Goal: Task Accomplishment & Management: Manage account settings

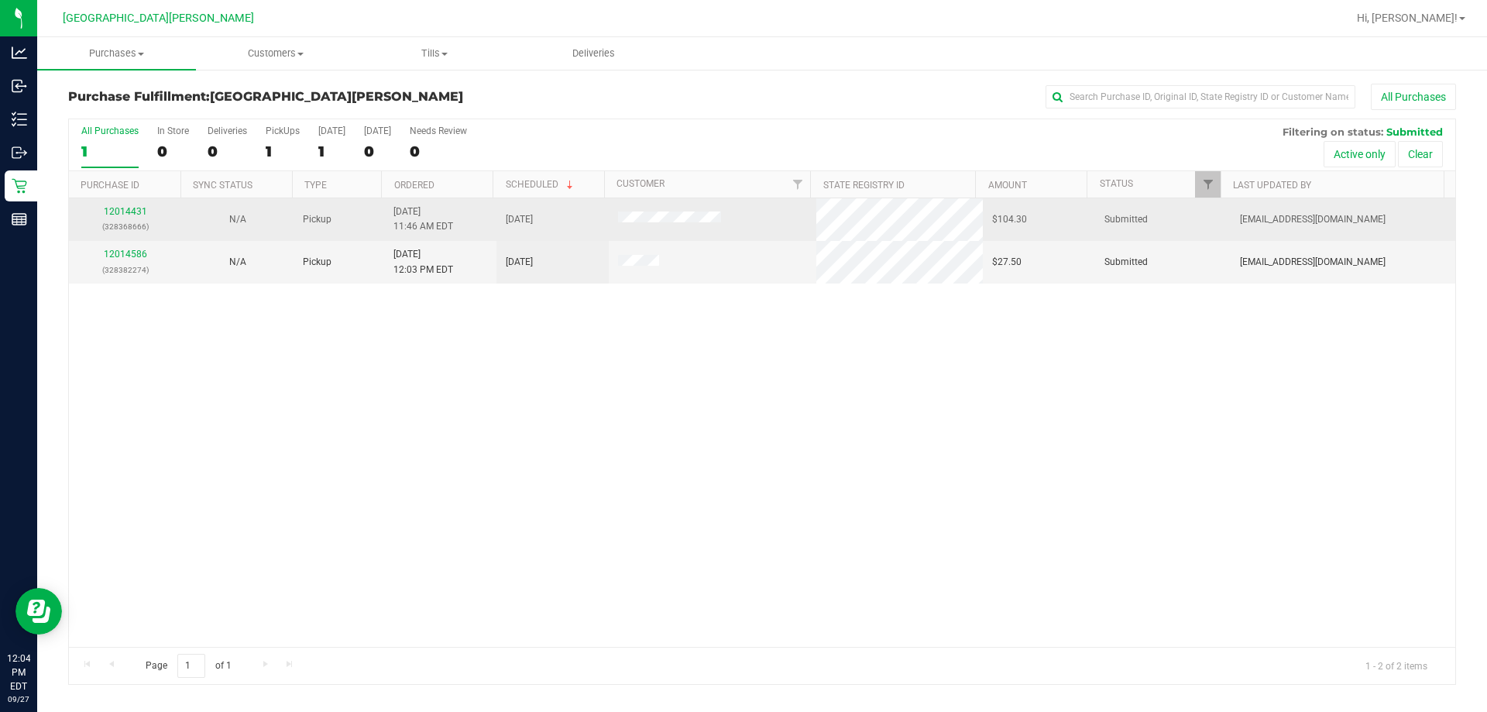
click at [123, 204] on td "12014431 (328368666)" at bounding box center [125, 219] width 112 height 43
click at [119, 204] on td "12014431 (328368666)" at bounding box center [125, 219] width 112 height 43
click at [119, 205] on div "12014431 (328368666)" at bounding box center [125, 218] width 94 height 29
click at [118, 209] on link "12014431" at bounding box center [125, 211] width 43 height 11
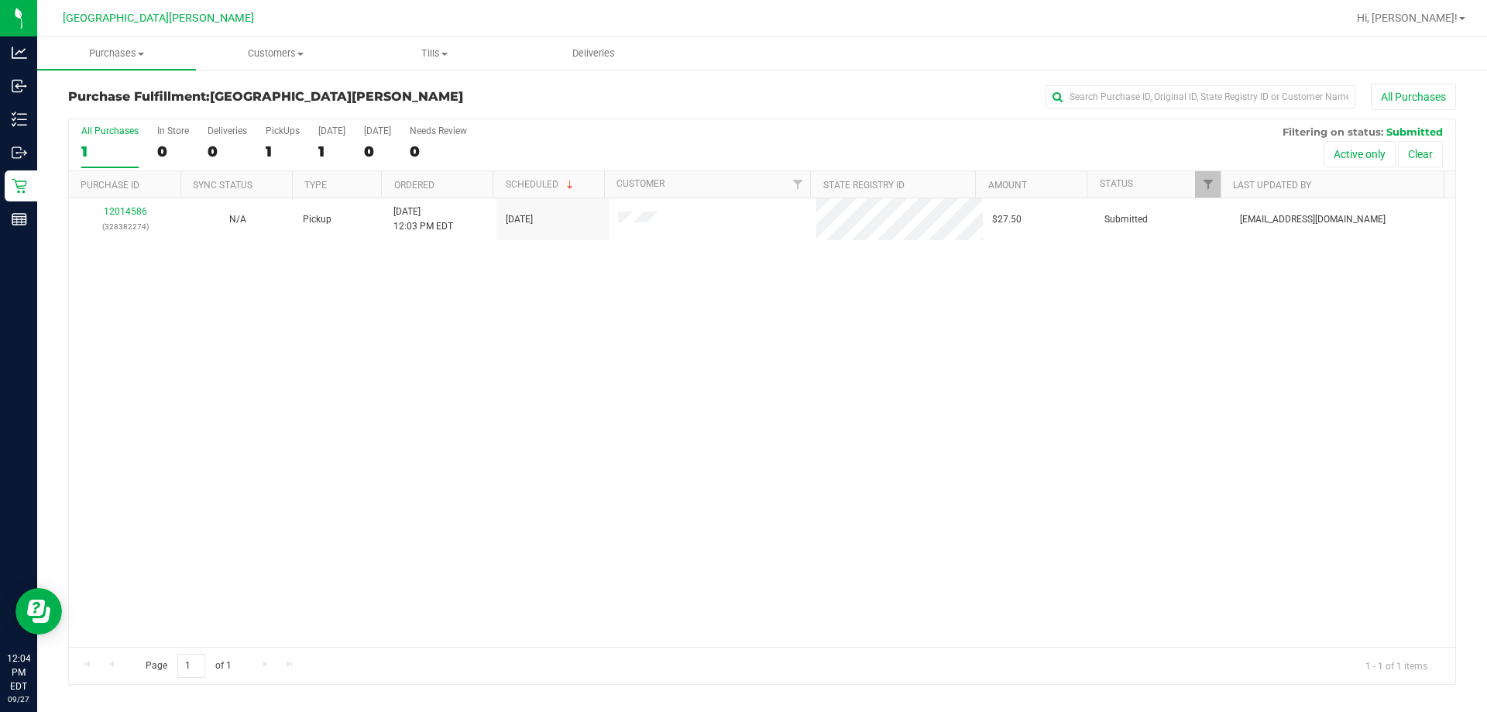
click at [743, 432] on div "12014586 (328382274) N/A Pickup [DATE] 12:03 PM EDT 9/27/2025 $27.50 Submitted …" at bounding box center [762, 422] width 1386 height 448
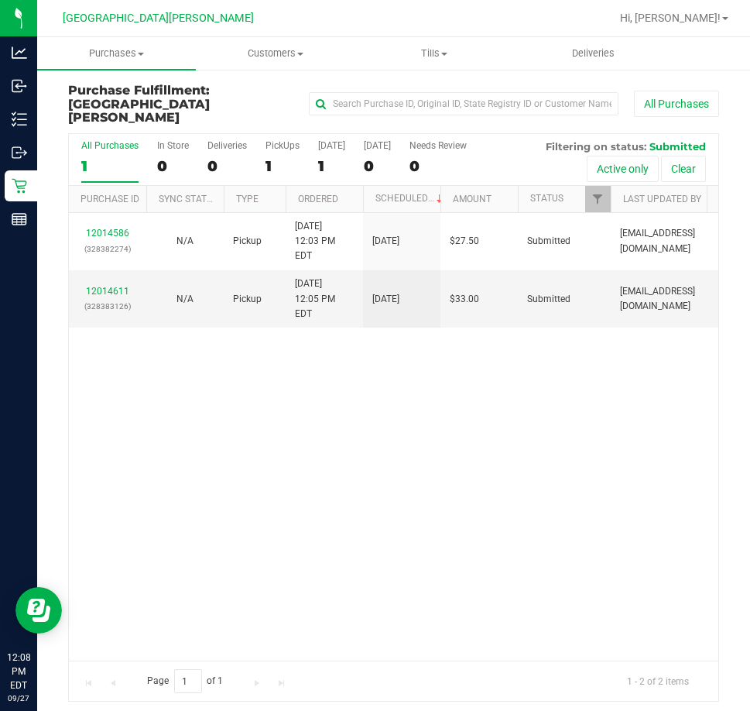
click at [342, 11] on div at bounding box center [443, 18] width 333 height 30
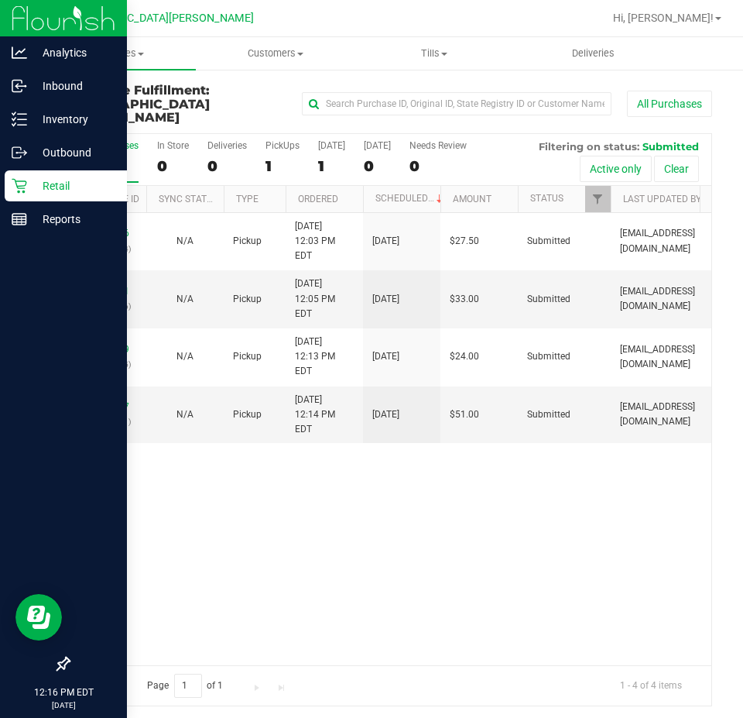
click at [19, 185] on icon at bounding box center [19, 185] width 15 height 15
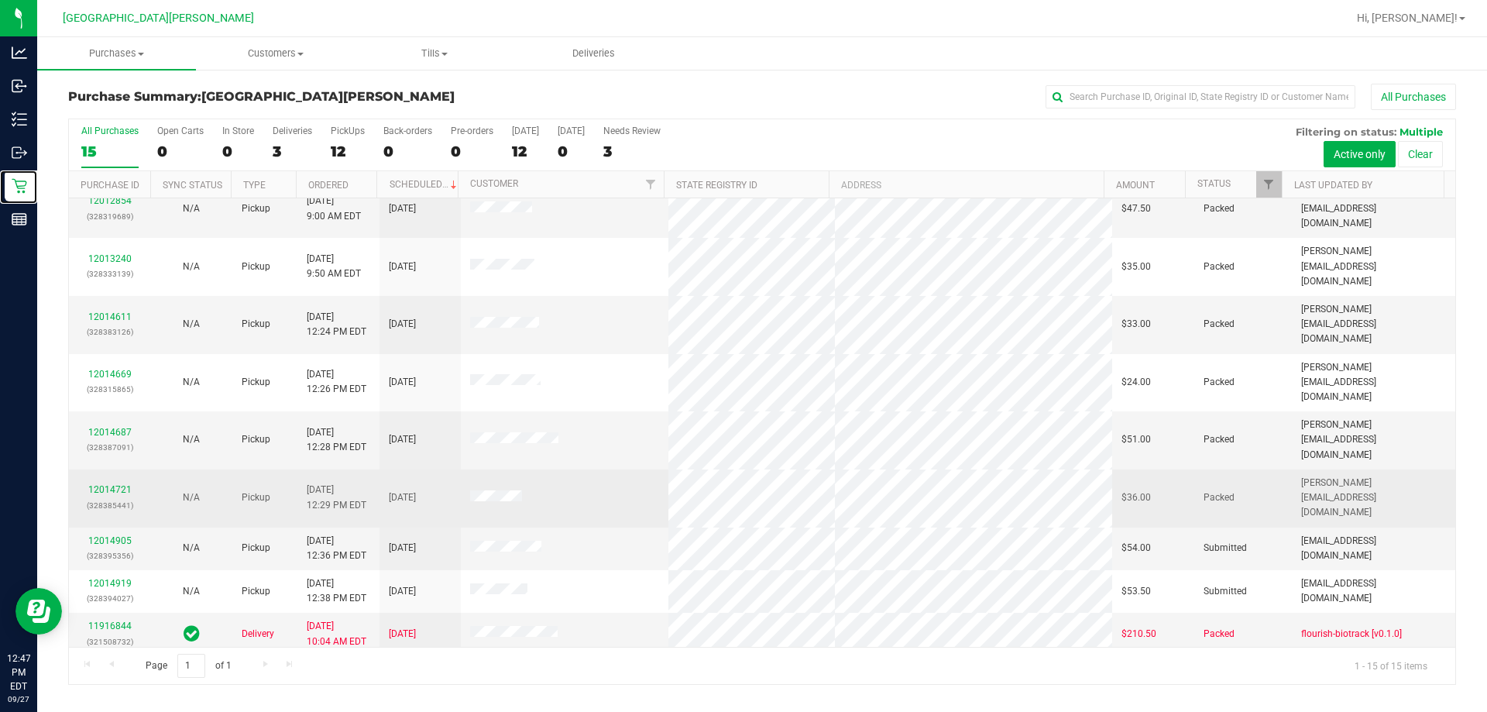
scroll to position [194, 0]
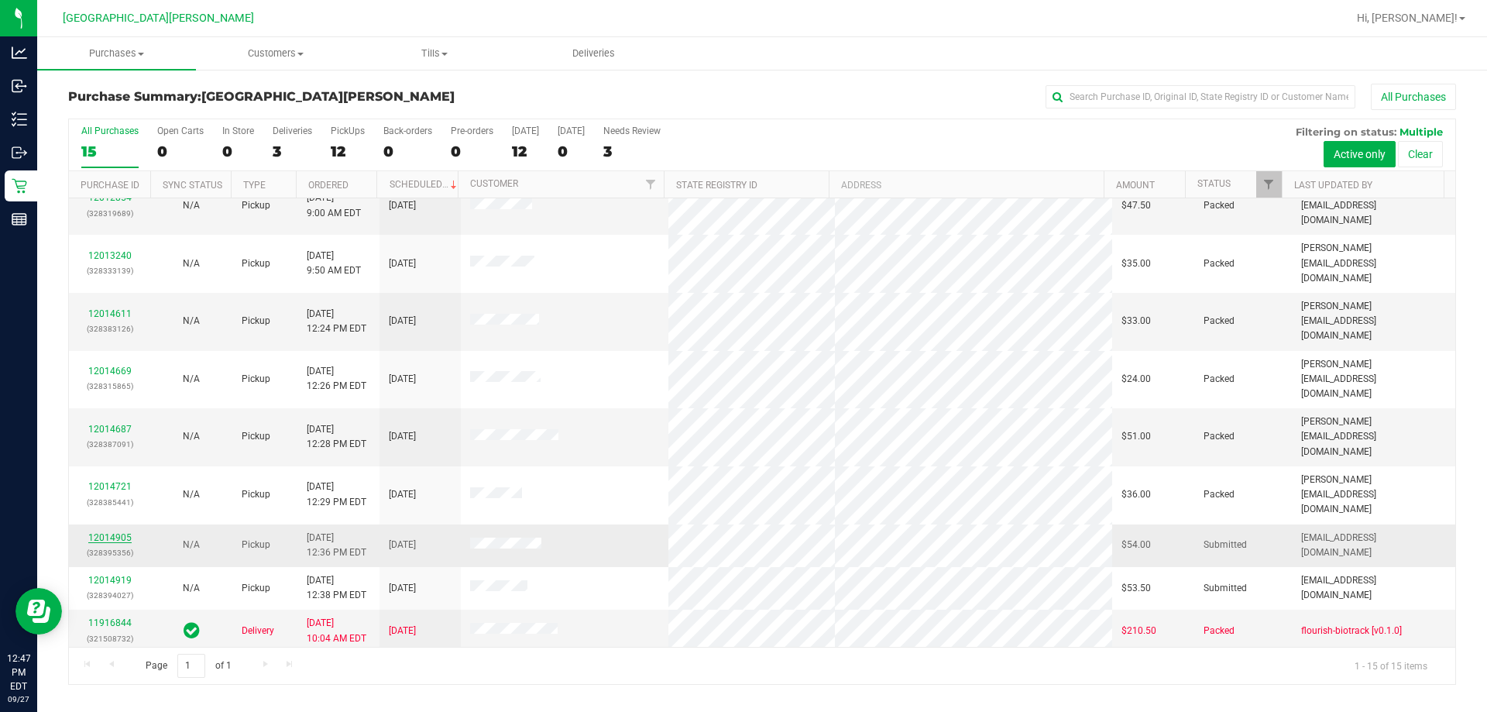
click at [129, 532] on link "12014905" at bounding box center [109, 537] width 43 height 11
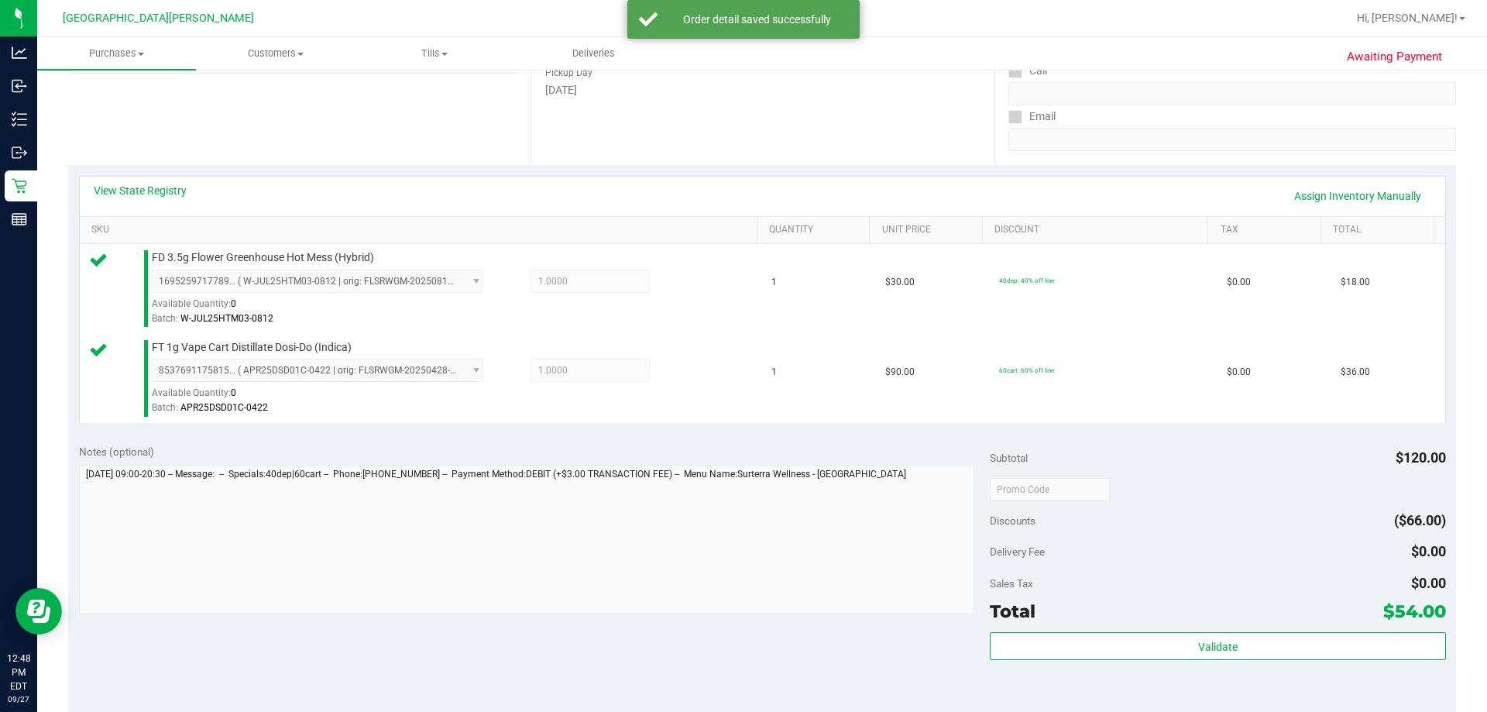
scroll to position [465, 0]
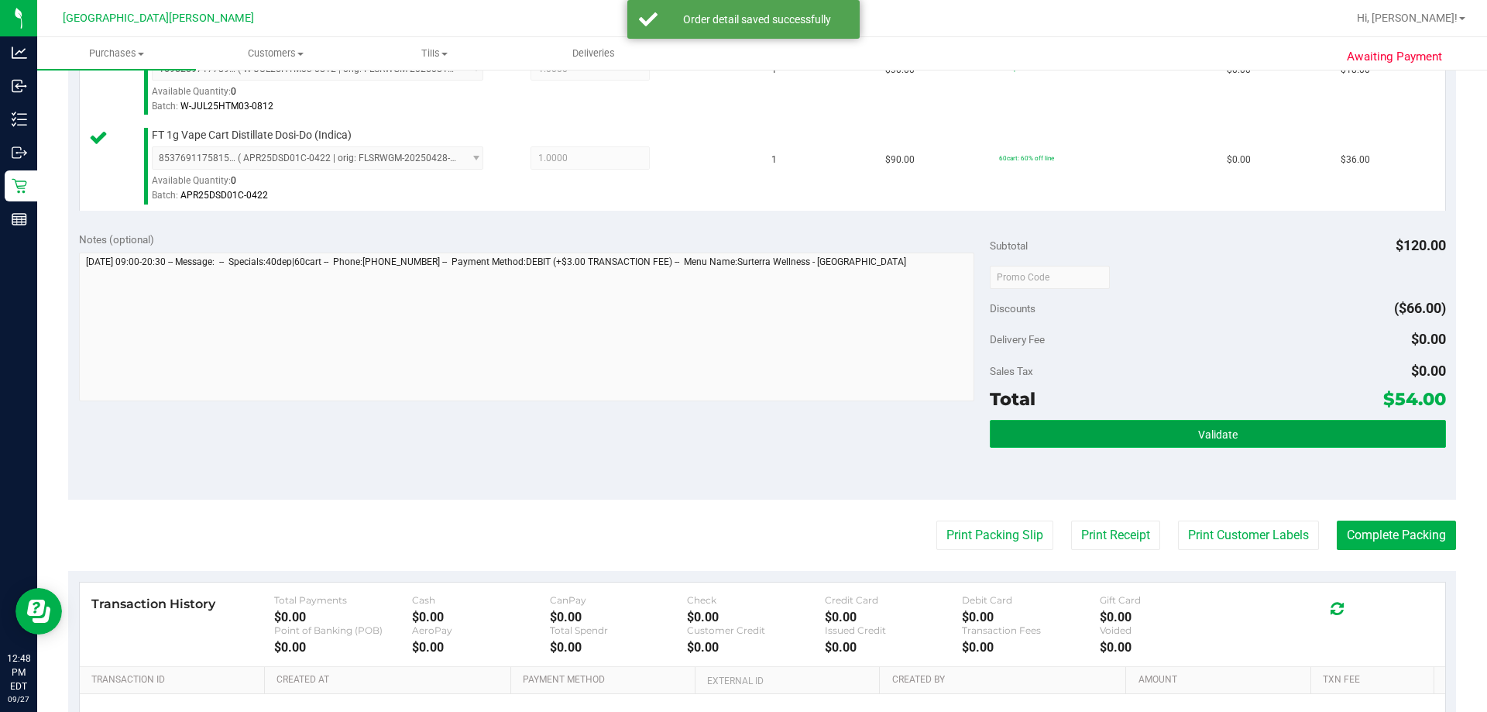
click at [743, 437] on button "Validate" at bounding box center [1217, 434] width 455 height 28
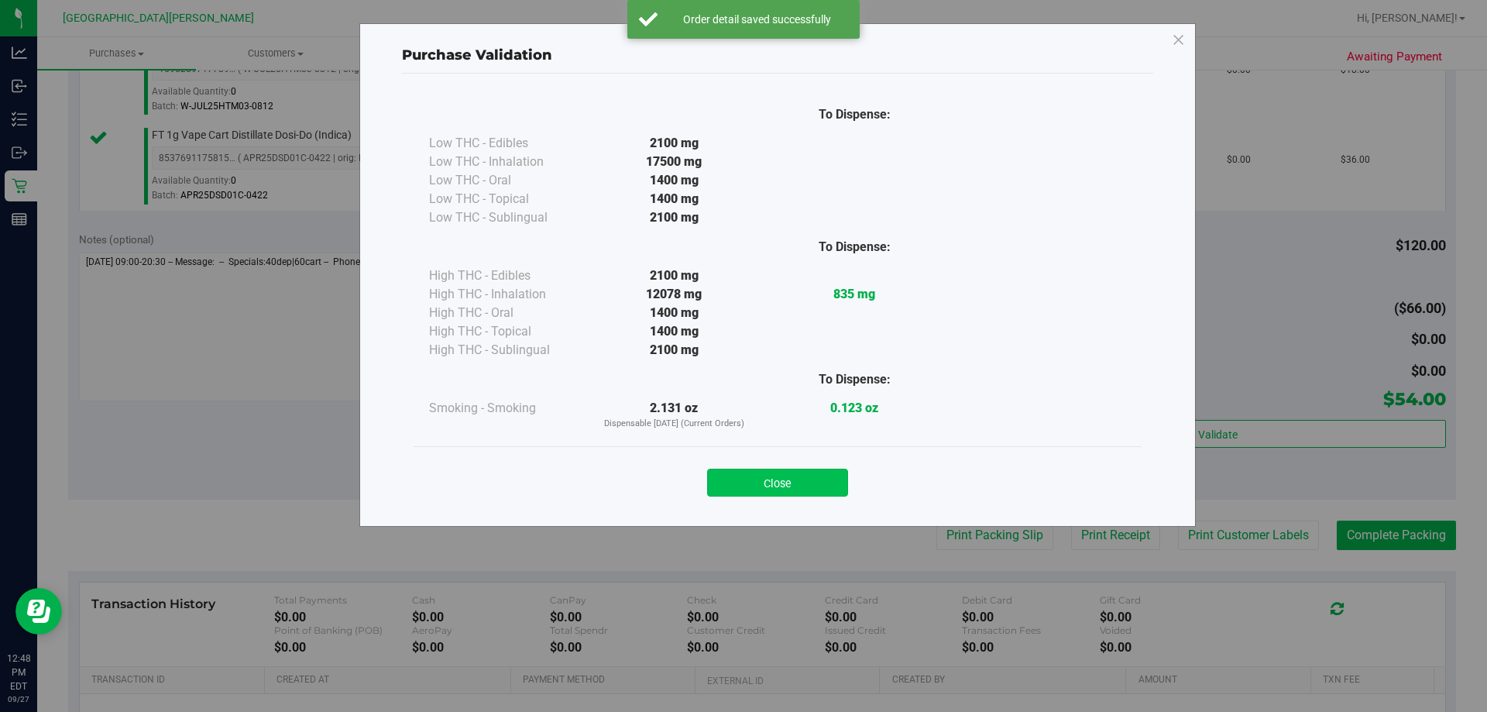
click at [743, 482] on button "Close" at bounding box center [777, 482] width 141 height 28
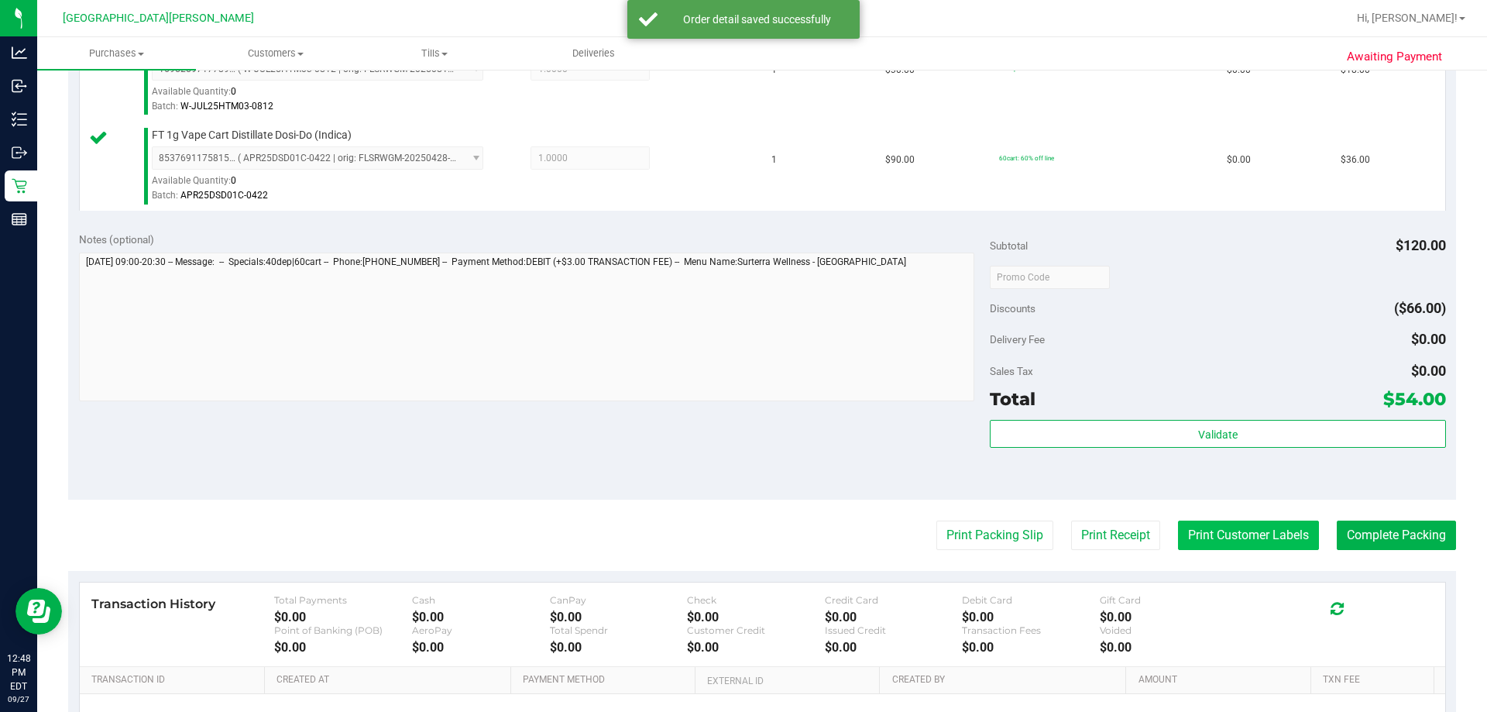
click at [743, 527] on button "Print Customer Labels" at bounding box center [1248, 534] width 141 height 29
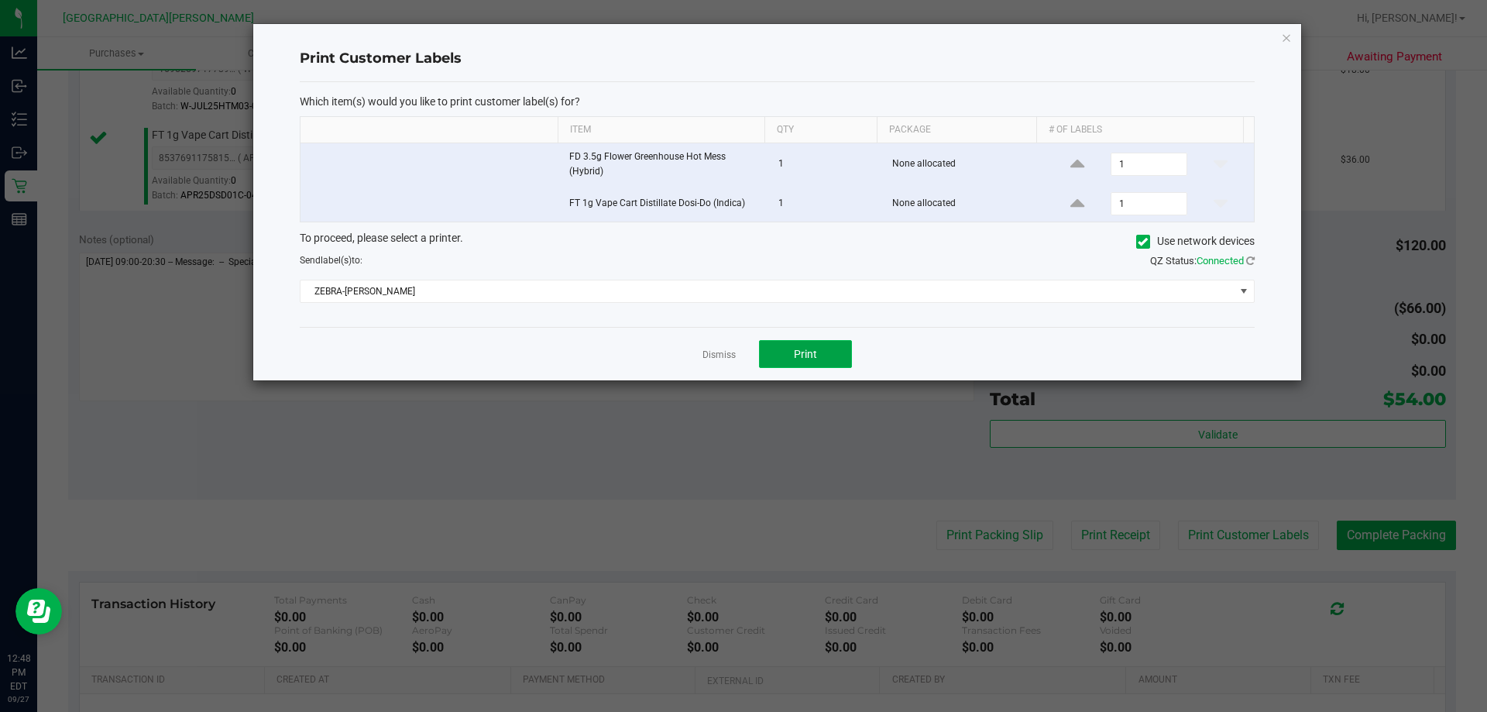
click at [743, 356] on span "Print" at bounding box center [805, 354] width 23 height 12
click at [718, 358] on link "Dismiss" at bounding box center [718, 354] width 33 height 13
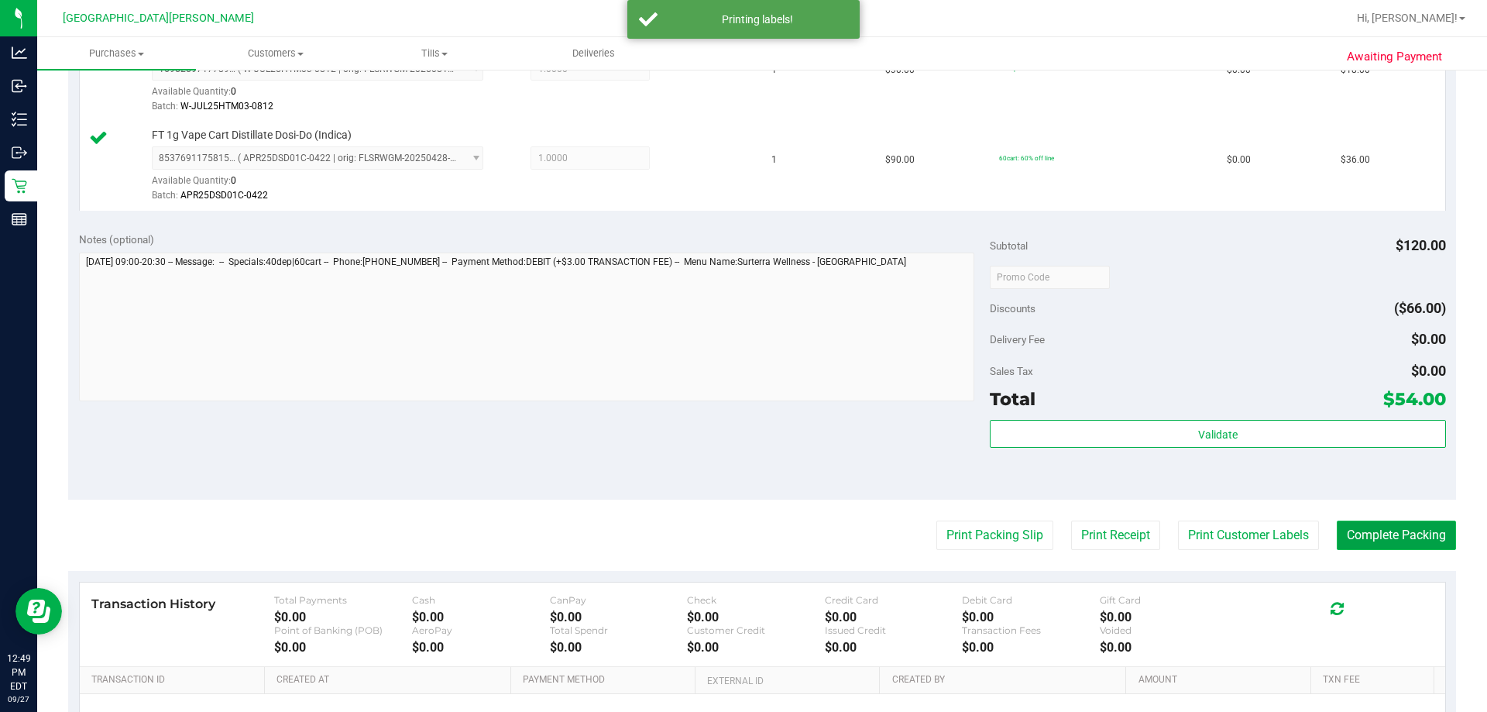
click at [743, 534] on button "Complete Packing" at bounding box center [1395, 534] width 119 height 29
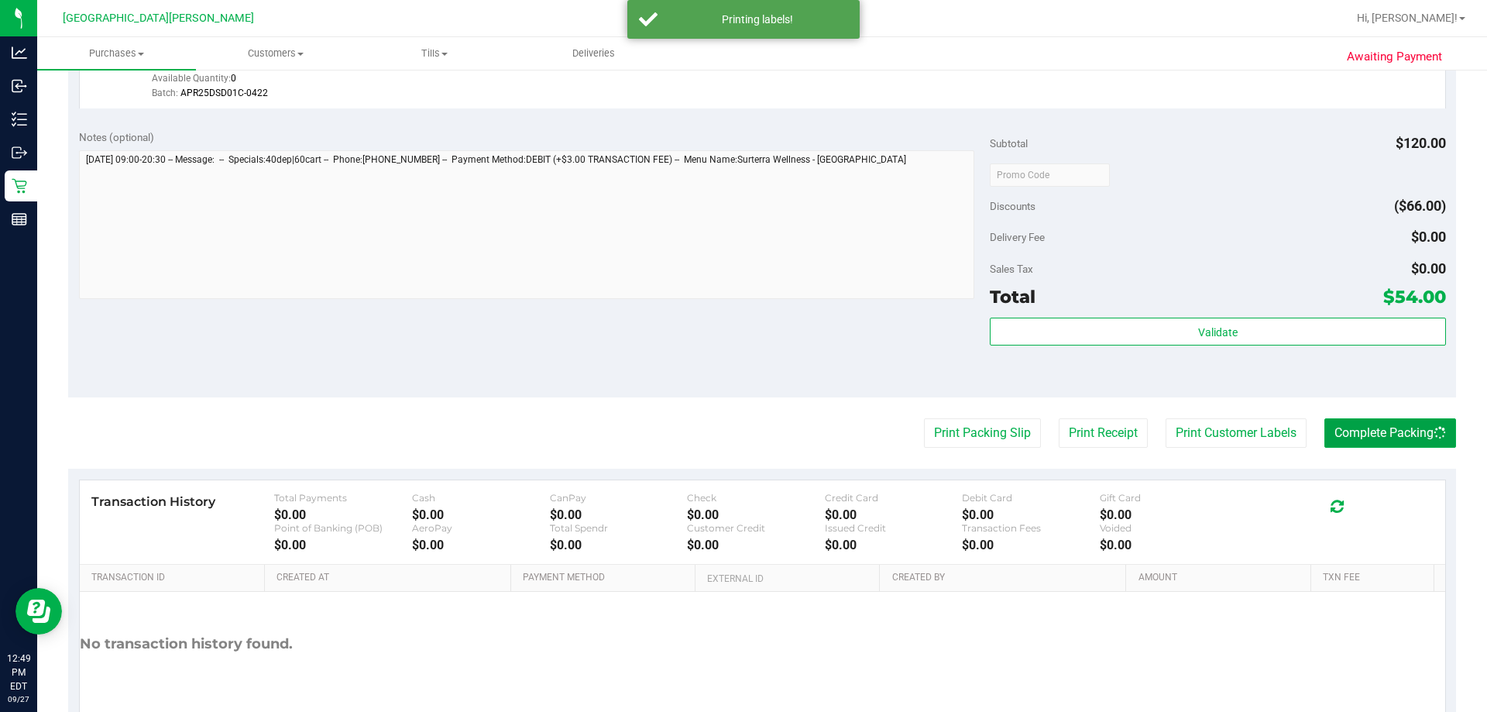
scroll to position [644, 0]
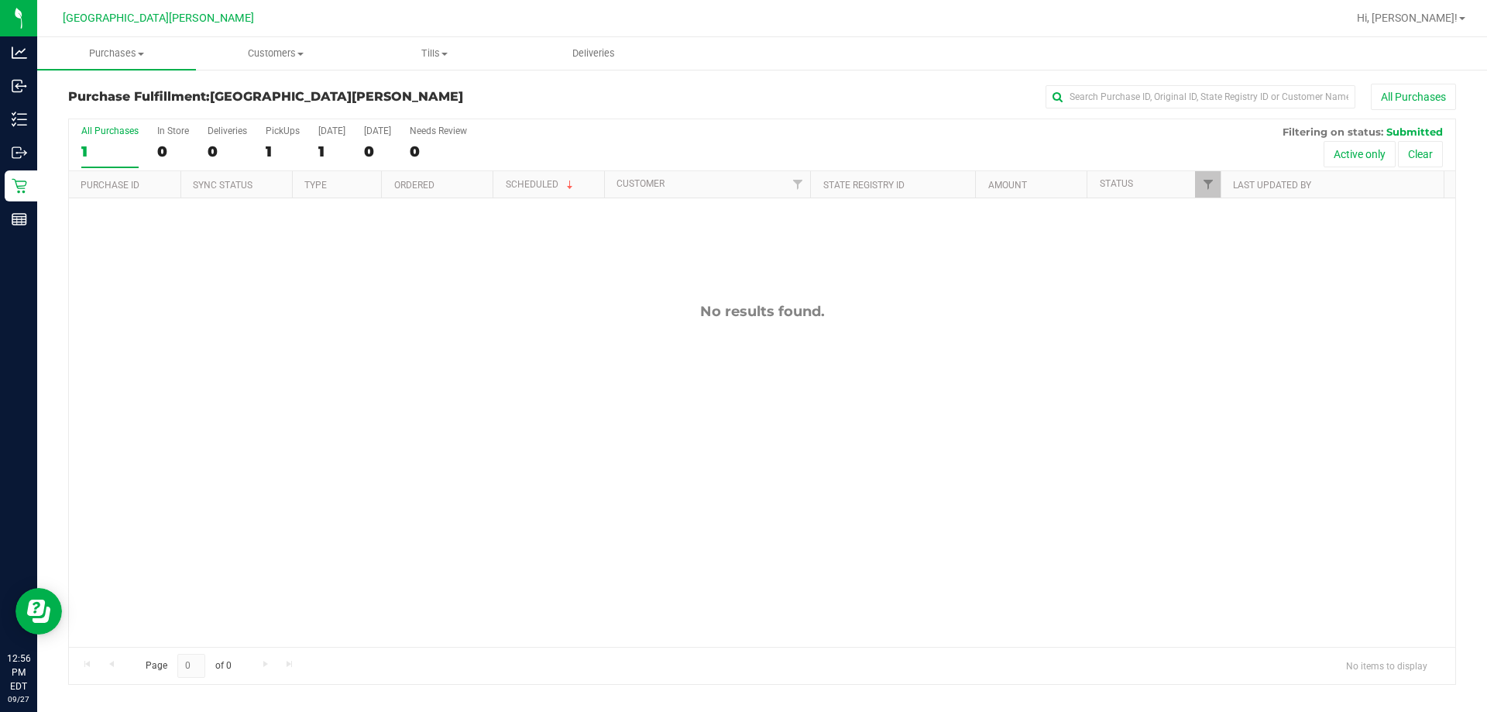
drag, startPoint x: 952, startPoint y: 410, endPoint x: 285, endPoint y: 91, distance: 739.0
click at [743, 404] on div "No results found." at bounding box center [762, 474] width 1386 height 553
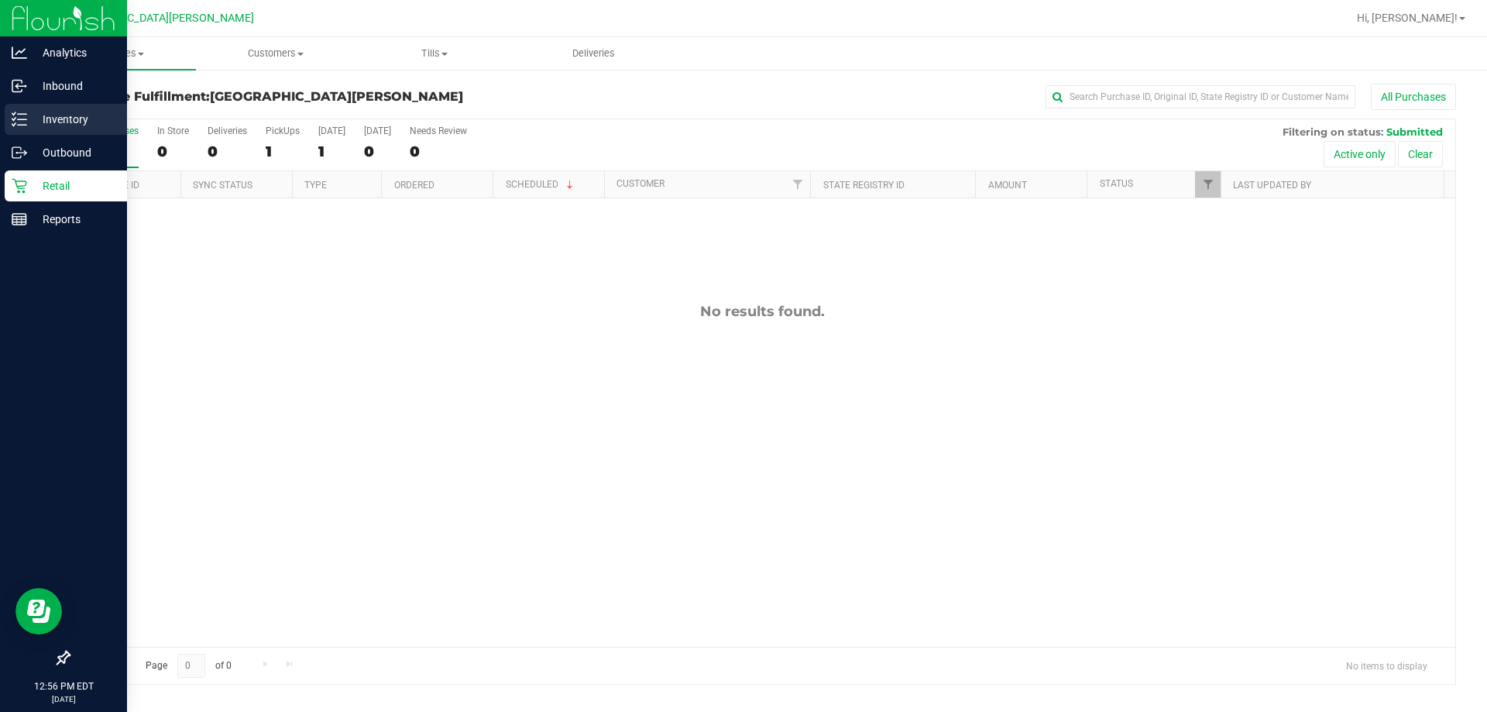
click at [32, 126] on p "Inventory" at bounding box center [73, 119] width 93 height 19
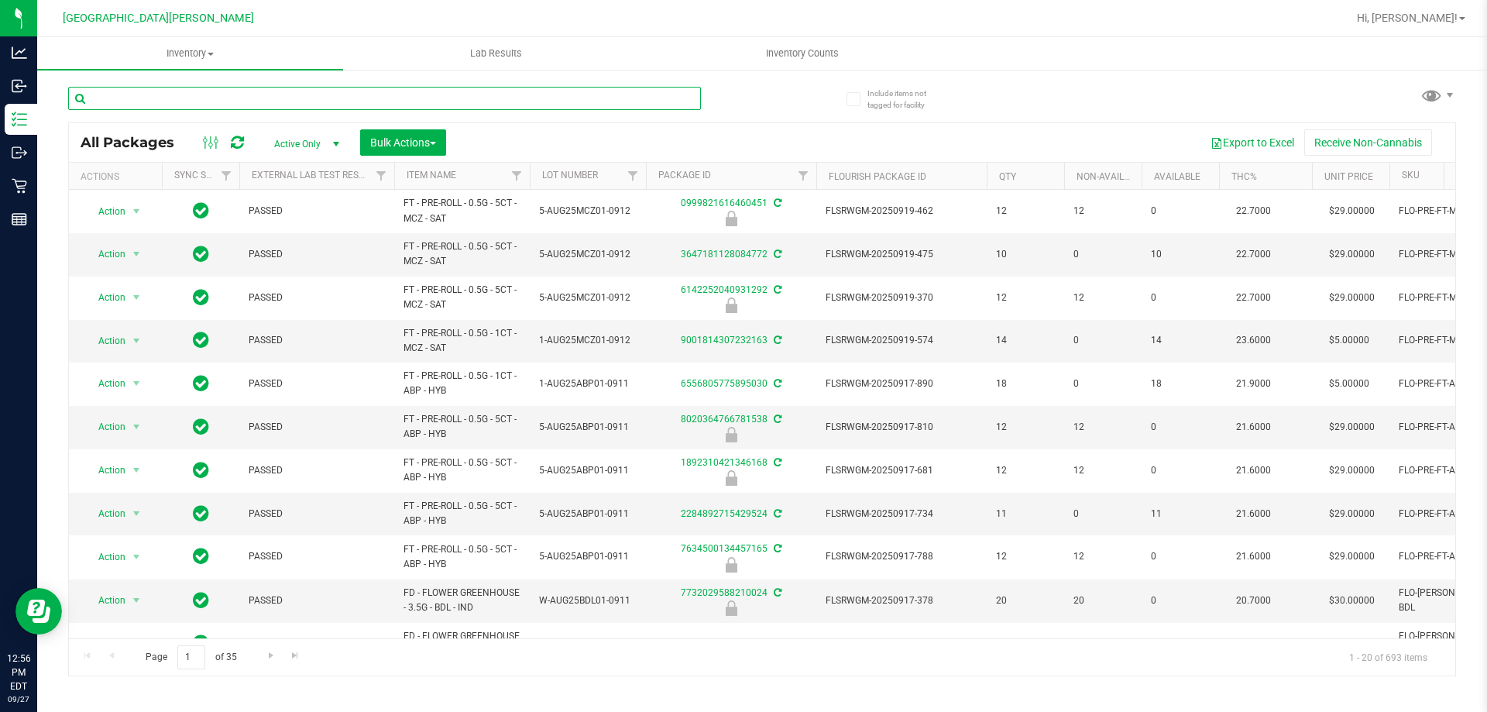
click at [215, 95] on input "text" at bounding box center [384, 98] width 633 height 23
type input "lmn"
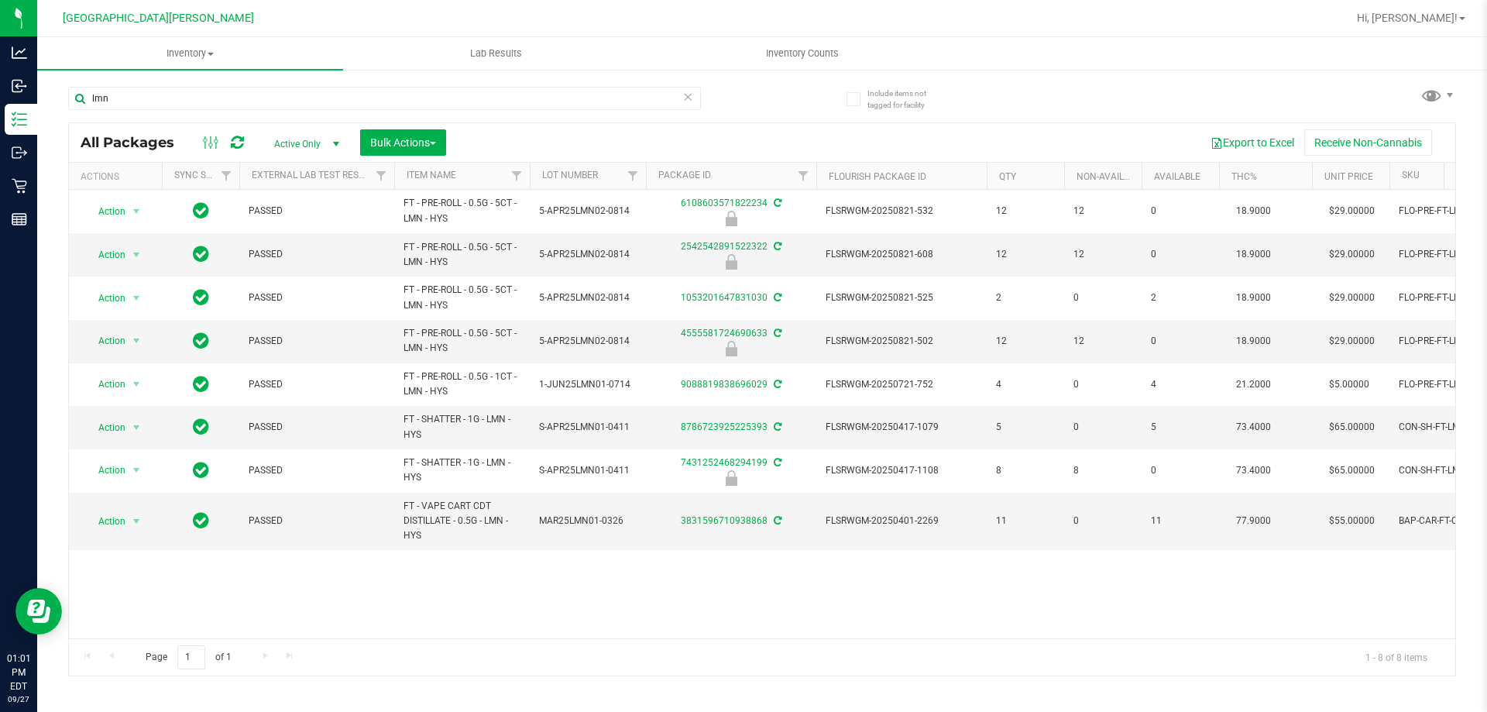
drag, startPoint x: 1049, startPoint y: 94, endPoint x: 1031, endPoint y: 96, distance: 17.9
click at [743, 94] on div "lmn All Packages Active Only Active Only Lab Samples Locked All External Intern…" at bounding box center [762, 374] width 1388 height 604
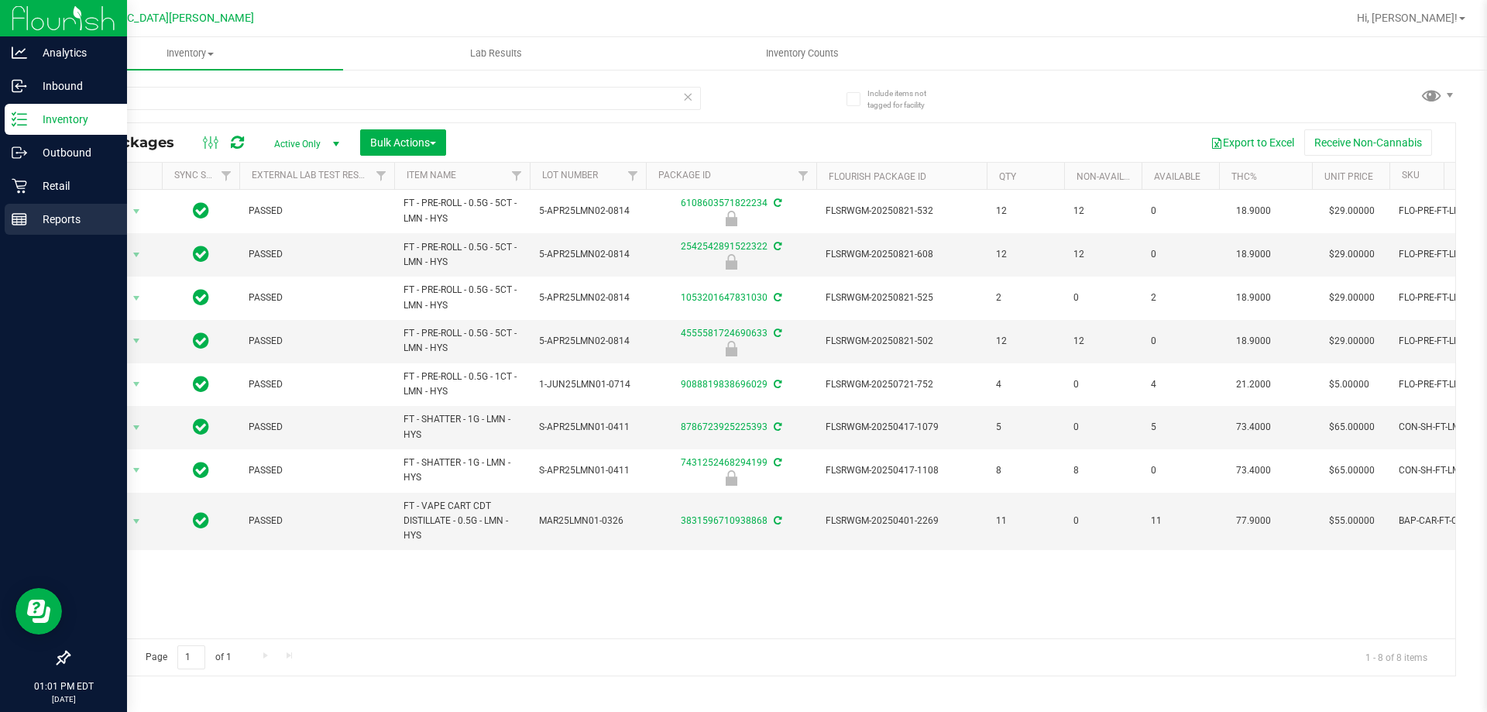
click at [18, 219] on line at bounding box center [19, 219] width 14 height 0
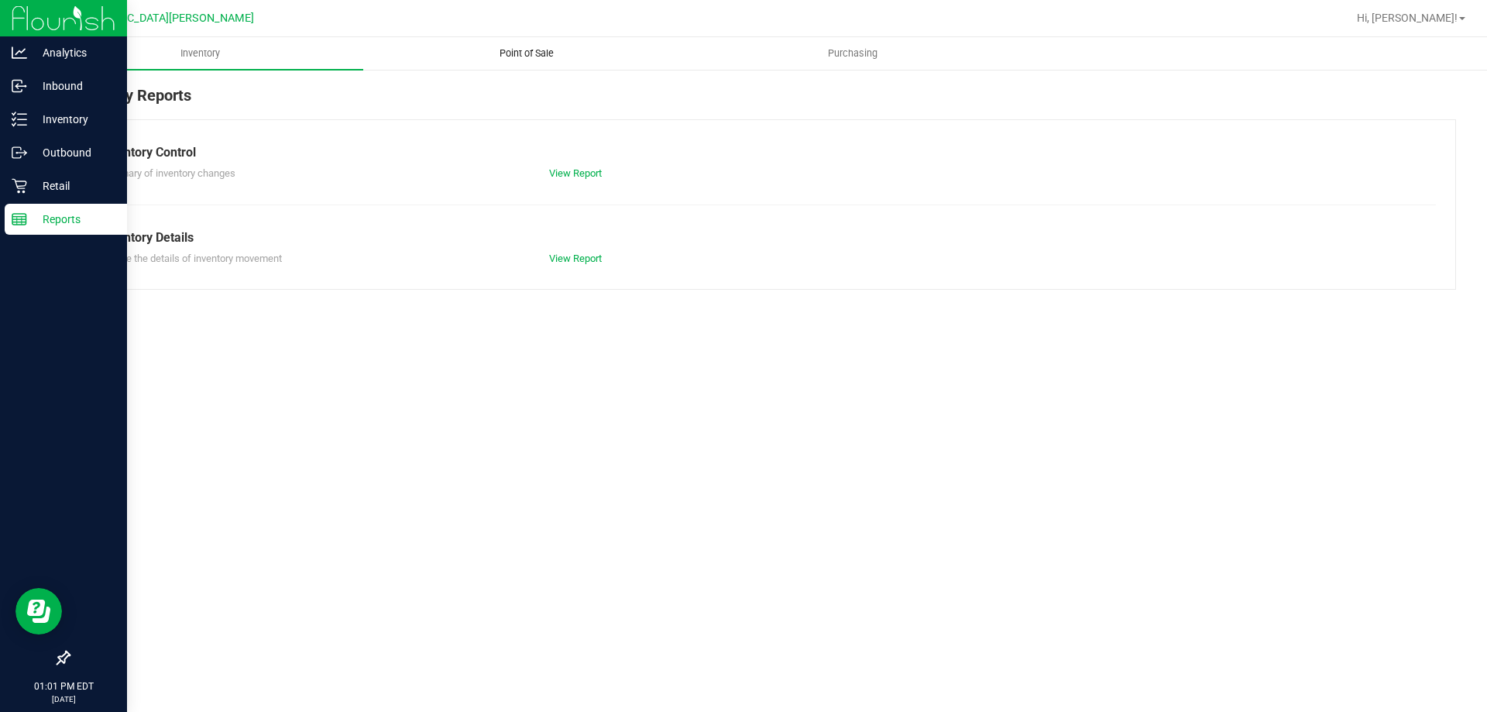
click at [511, 53] on span "Point of Sale" at bounding box center [527, 53] width 96 height 14
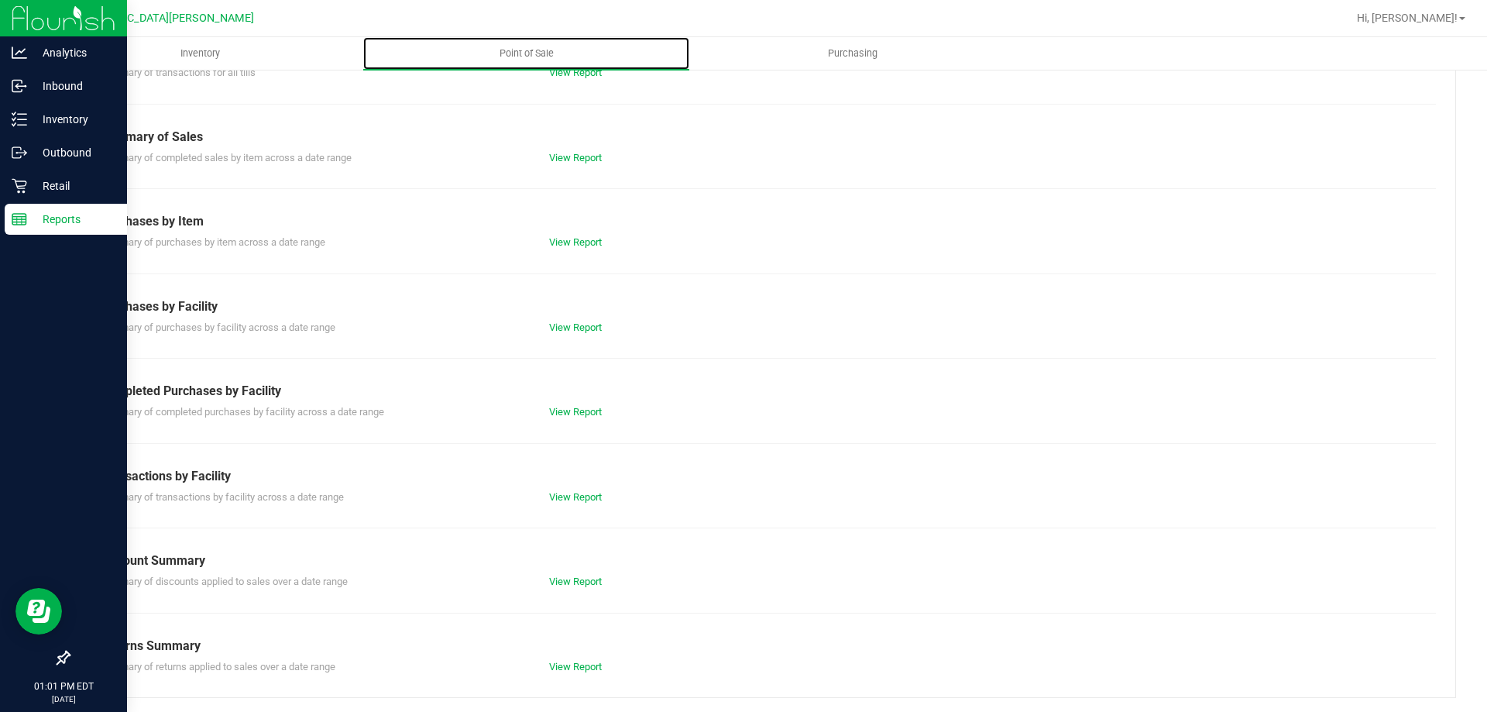
scroll to position [102, 0]
click at [575, 410] on link "View Report" at bounding box center [575, 410] width 53 height 12
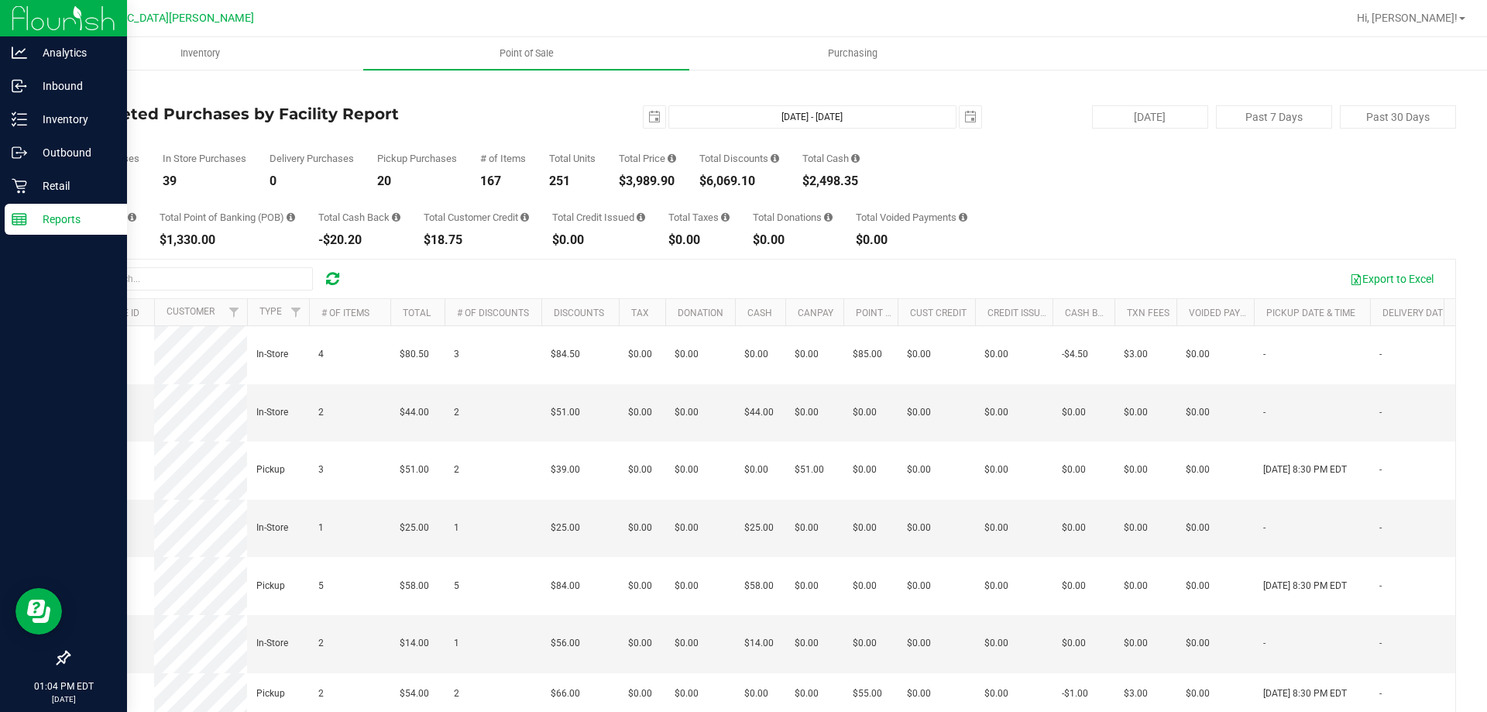
drag, startPoint x: 1128, startPoint y: 251, endPoint x: 1012, endPoint y: 263, distance: 116.8
click at [743, 251] on div "Back Completed Purchases by Facility Report [DATE] [DATE] - [DATE] [DATE] [DATE…" at bounding box center [762, 448] width 1388 height 729
click at [21, 180] on icon at bounding box center [19, 185] width 15 height 15
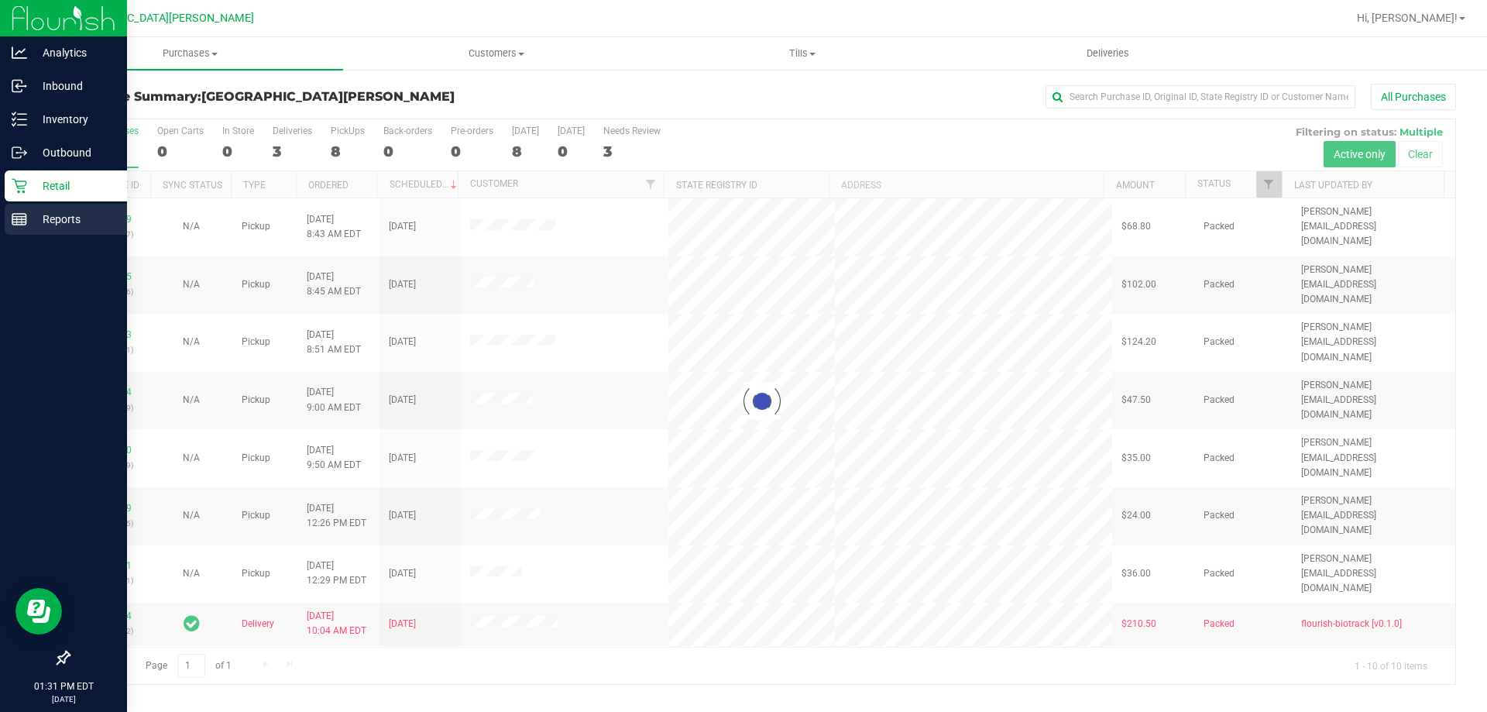
click at [26, 224] on rect at bounding box center [19, 219] width 14 height 11
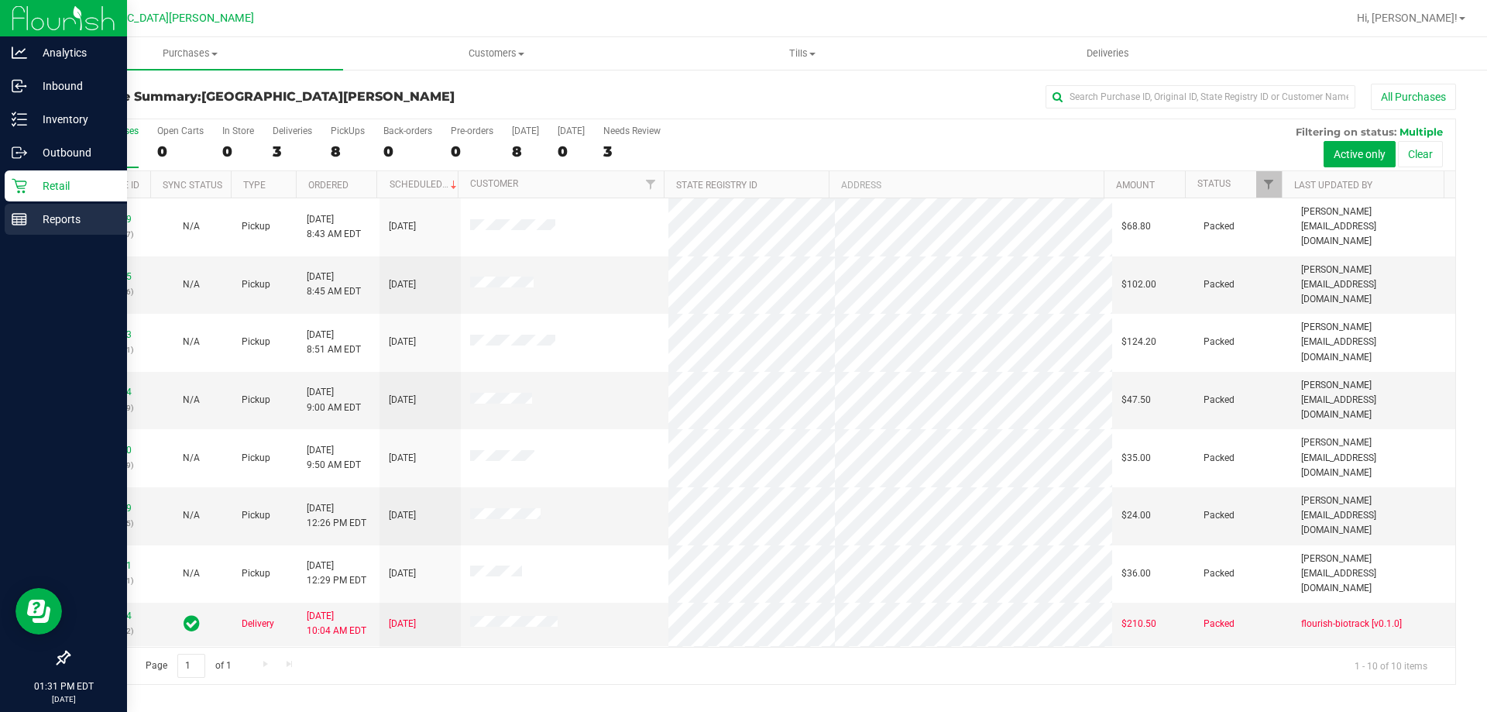
click at [33, 223] on p "Reports" at bounding box center [73, 219] width 93 height 19
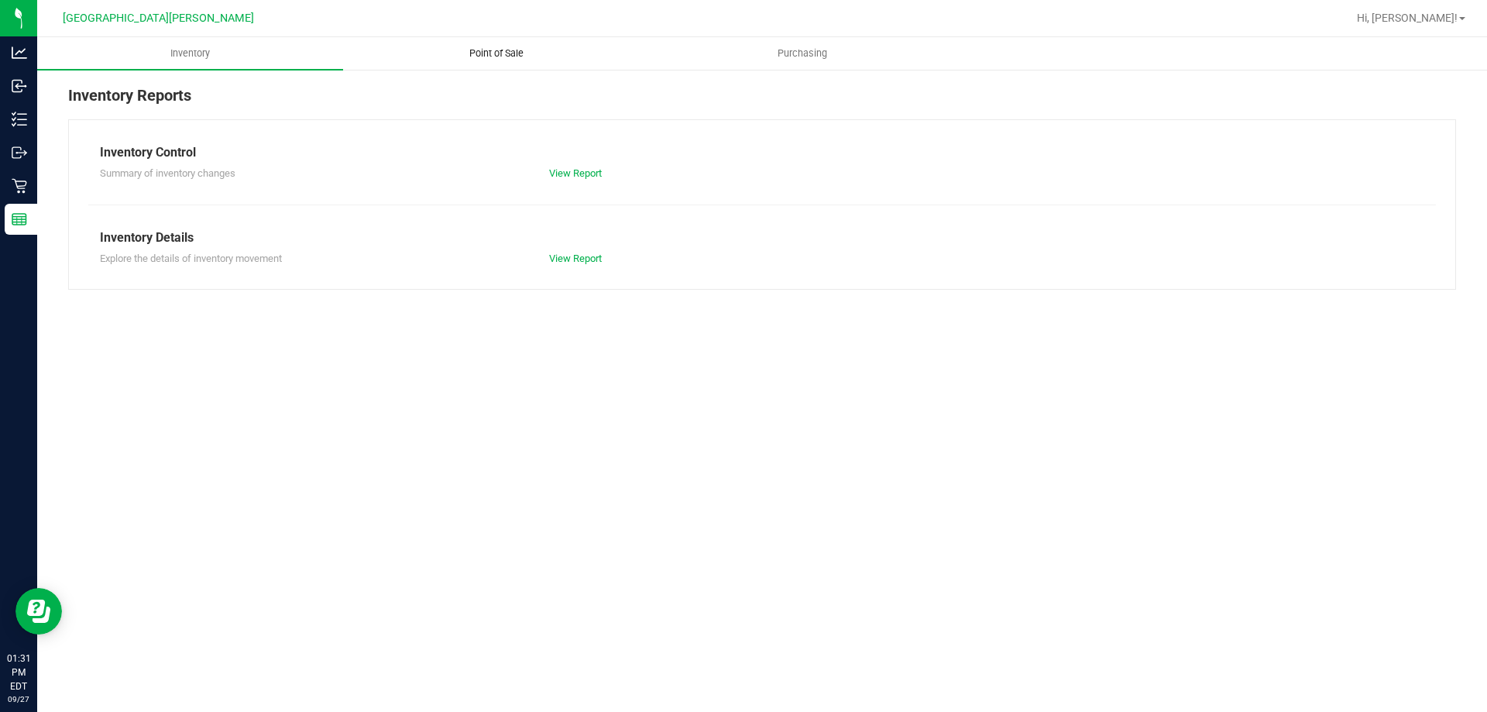
click at [525, 58] on span "Point of Sale" at bounding box center [496, 53] width 96 height 14
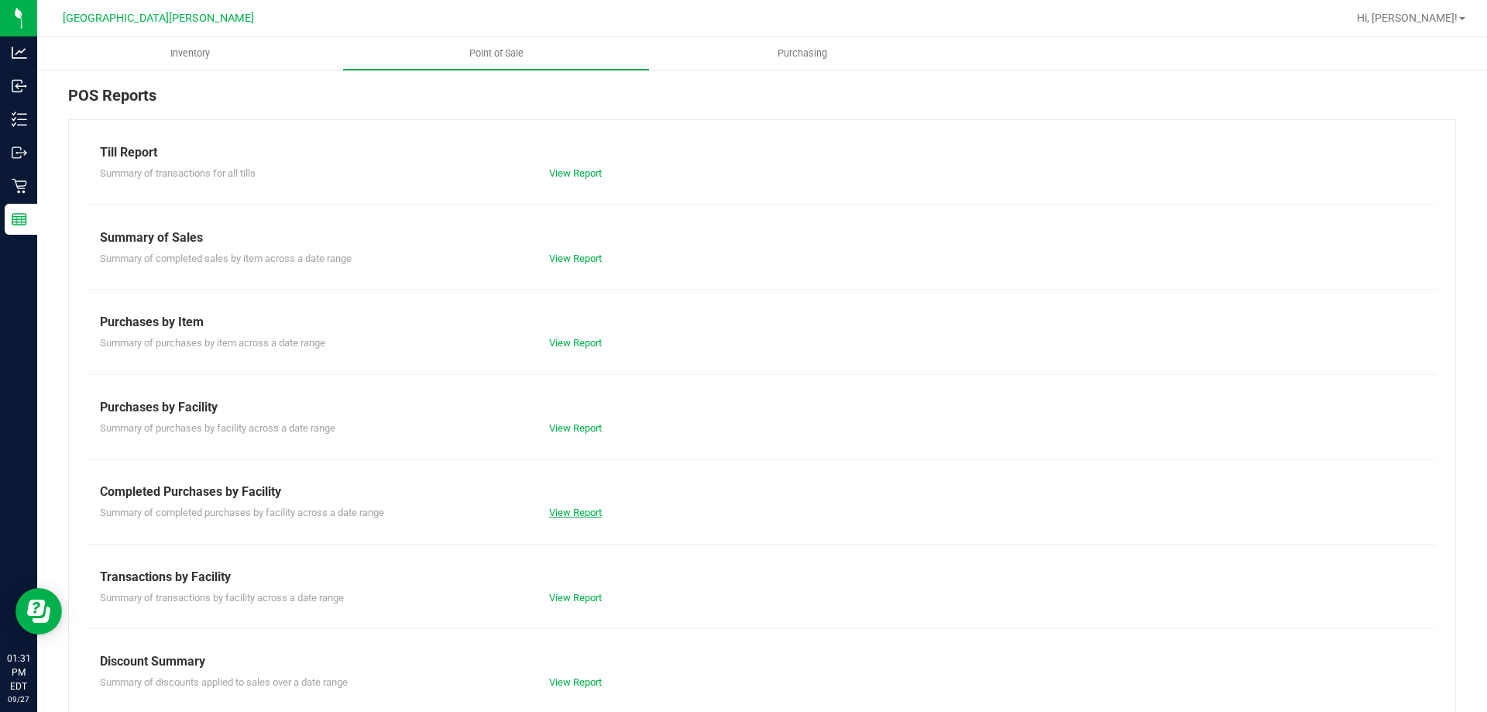
click at [585, 512] on link "View Report" at bounding box center [575, 512] width 53 height 12
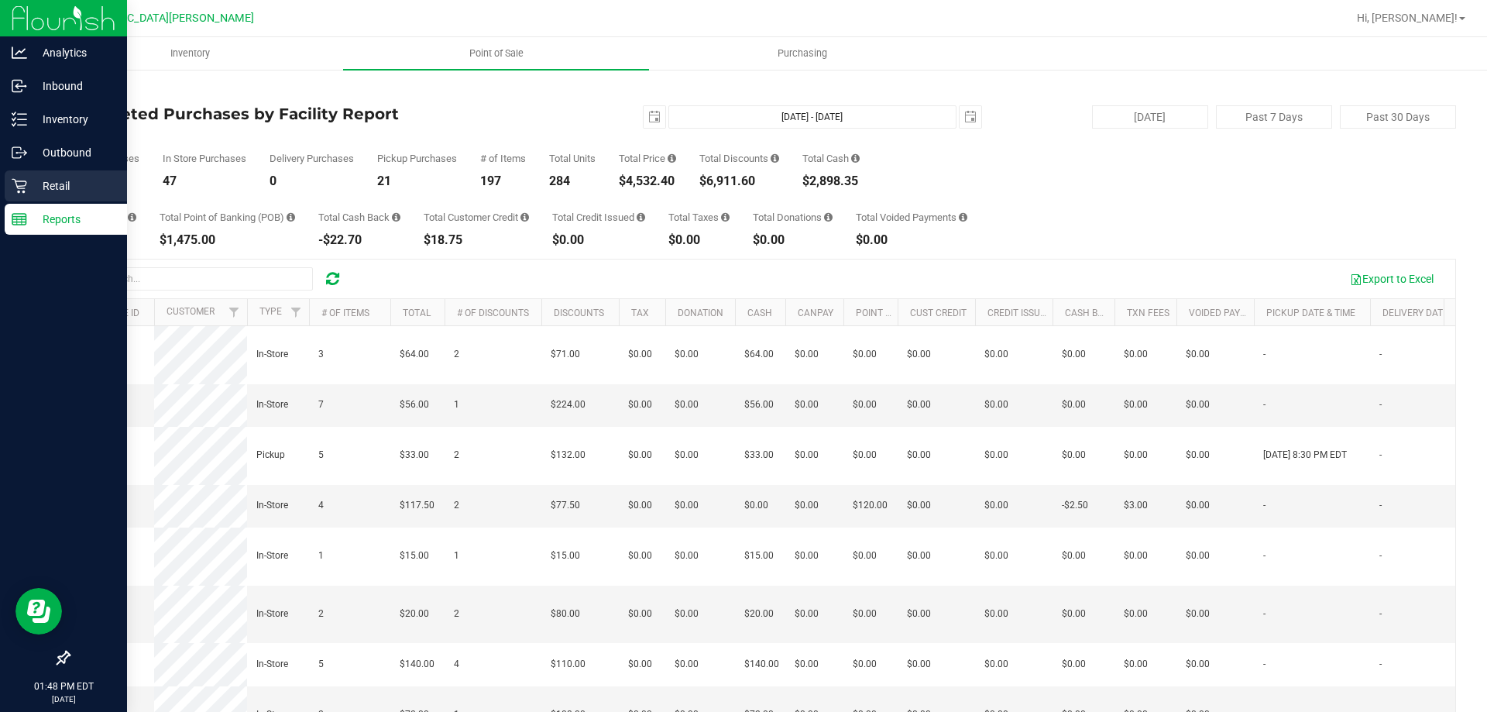
click at [38, 192] on p "Retail" at bounding box center [73, 186] width 93 height 19
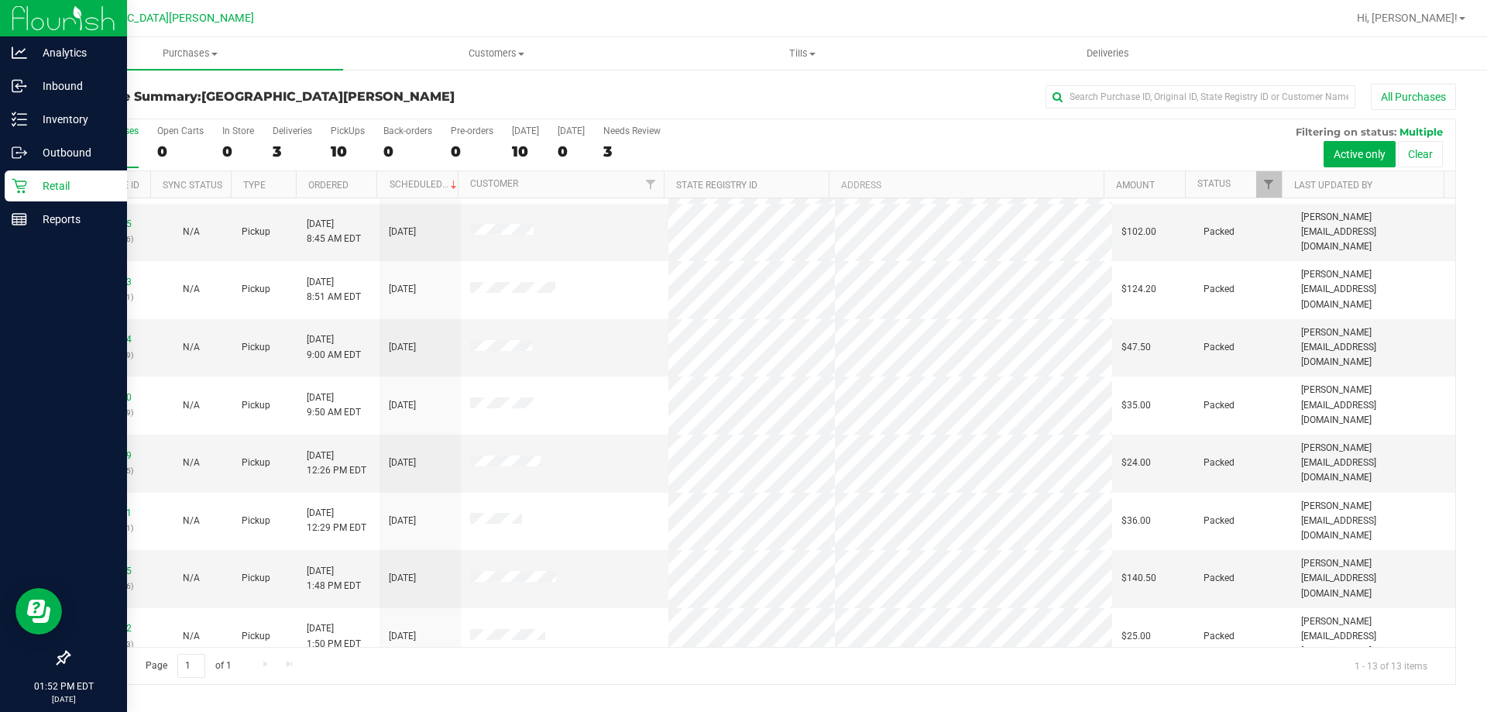
scroll to position [108, 0]
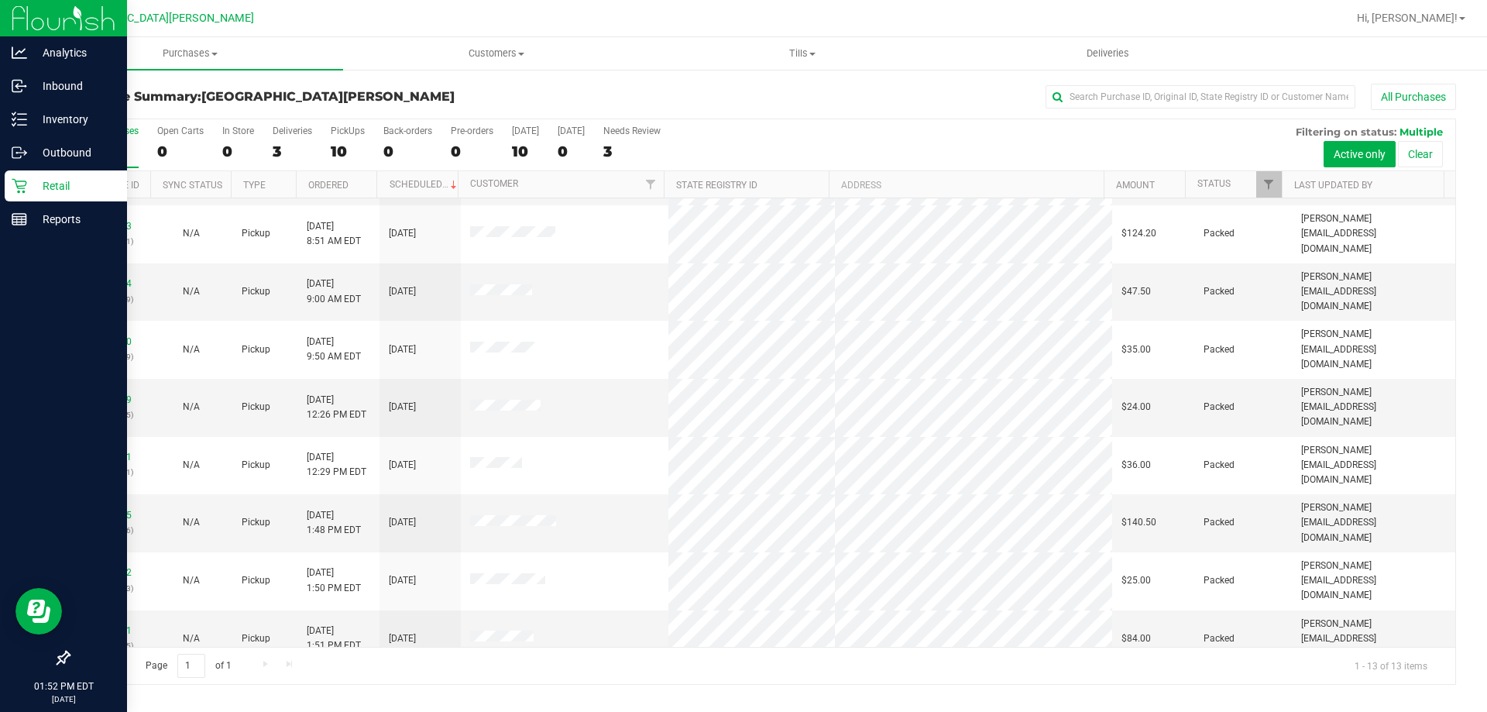
click at [38, 178] on p "Retail" at bounding box center [73, 186] width 93 height 19
